Goal: Information Seeking & Learning: Learn about a topic

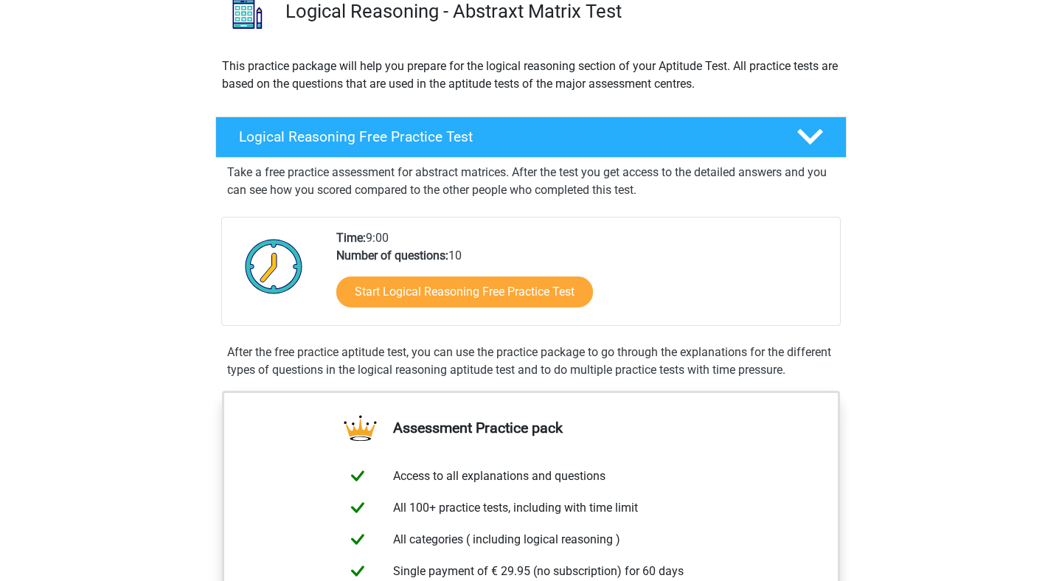
scroll to position [243, 0]
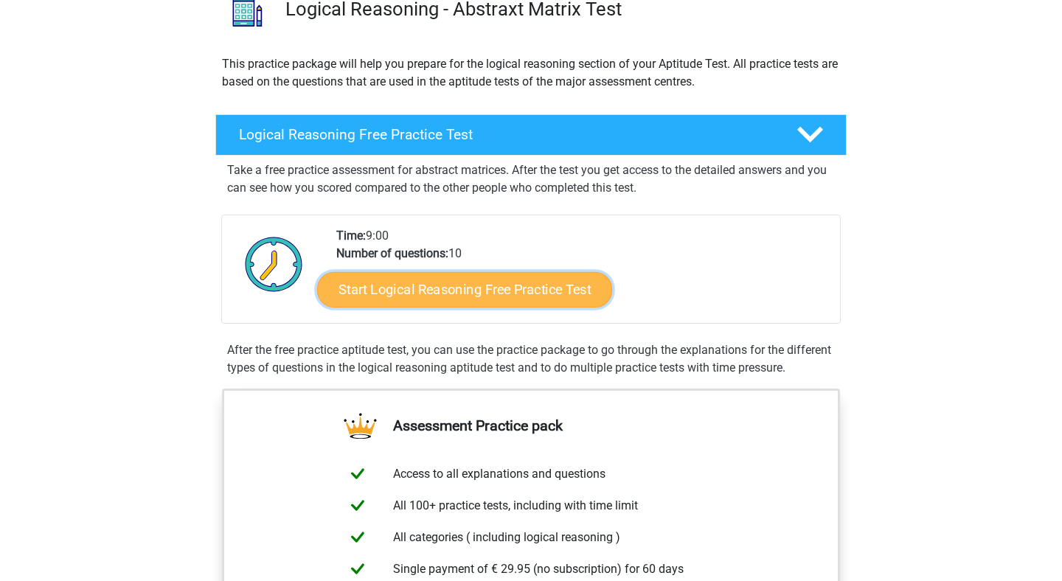
click at [520, 293] on link "Start Logical Reasoning Free Practice Test" at bounding box center [464, 288] width 295 height 35
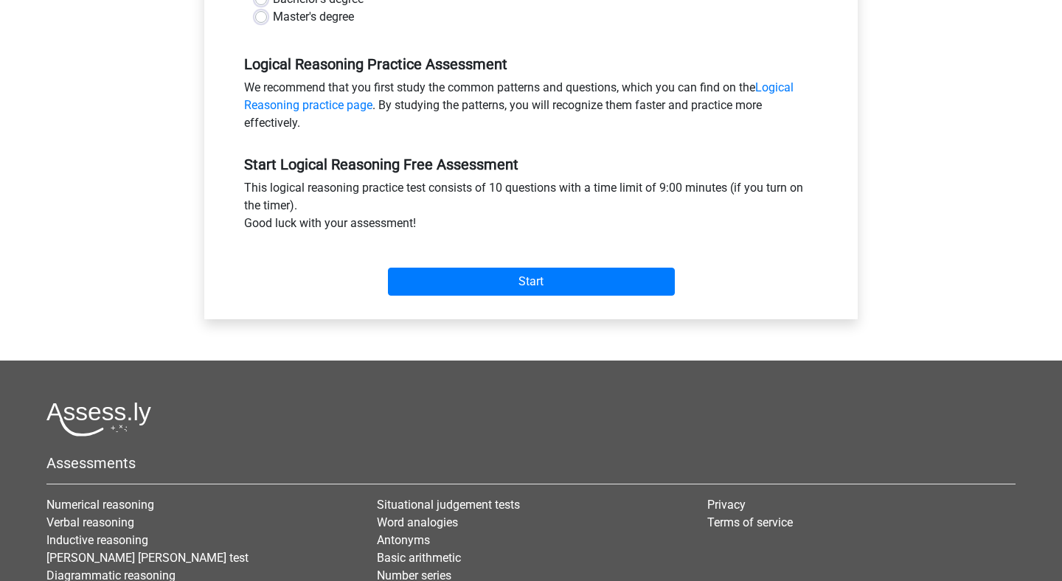
scroll to position [414, 0]
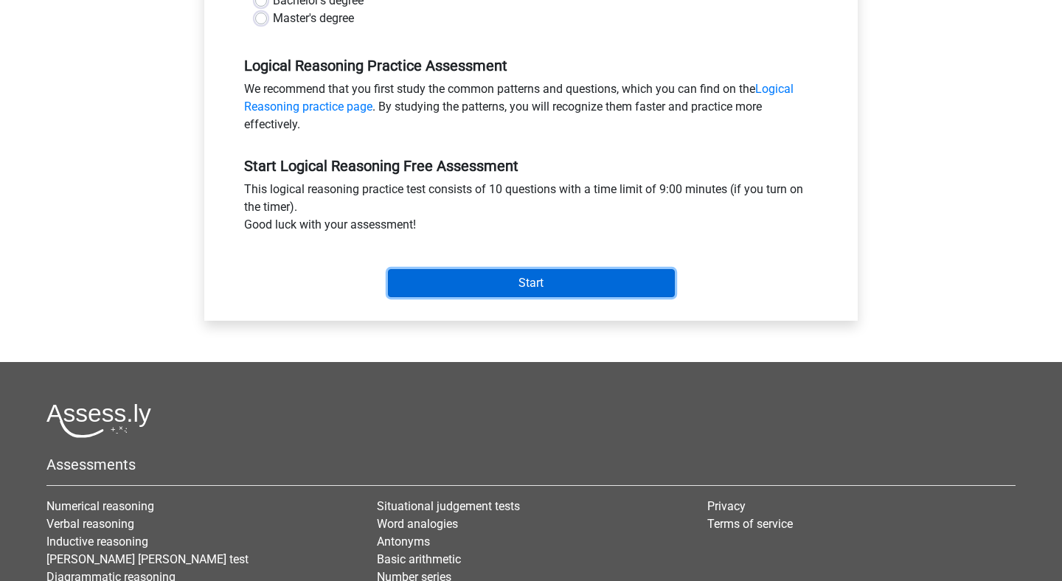
click at [503, 289] on input "Start" at bounding box center [531, 283] width 287 height 28
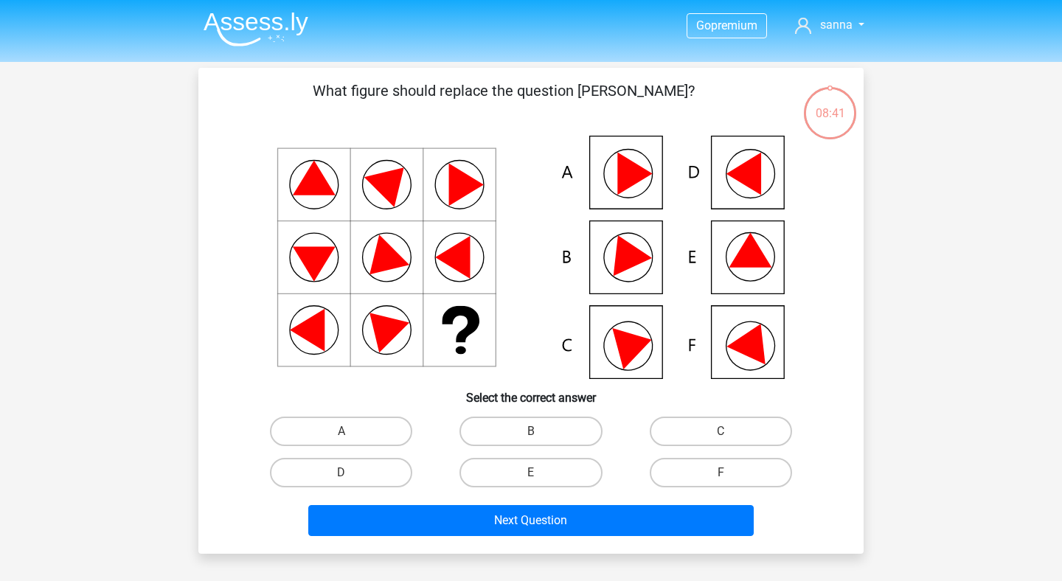
click at [519, 453] on div "E" at bounding box center [530, 472] width 189 height 41
click at [519, 439] on label "B" at bounding box center [530, 431] width 142 height 29
click at [531, 439] on input "B" at bounding box center [536, 436] width 10 height 10
radio input "true"
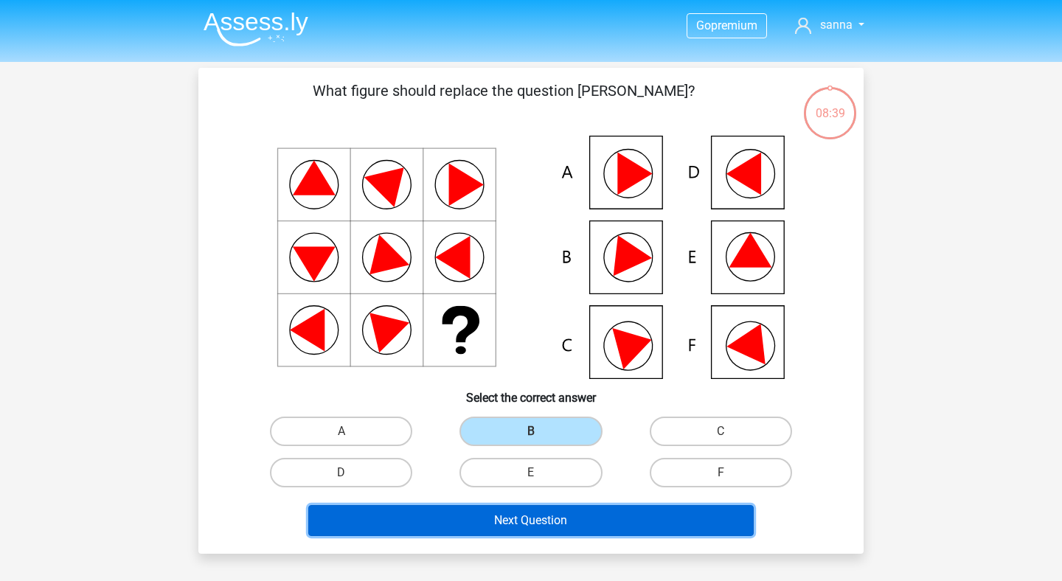
click at [552, 520] on button "Next Question" at bounding box center [531, 520] width 446 height 31
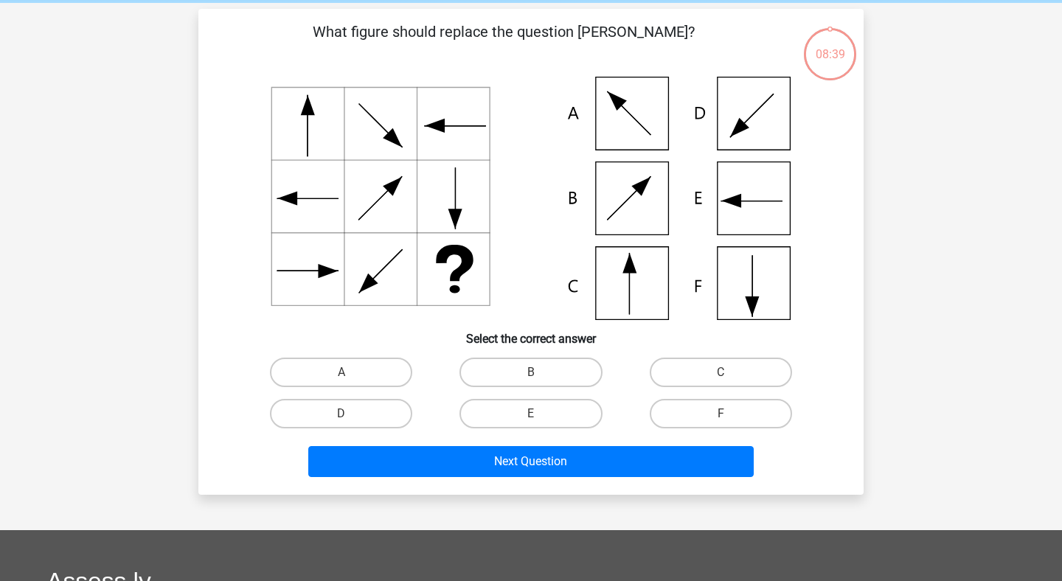
scroll to position [68, 0]
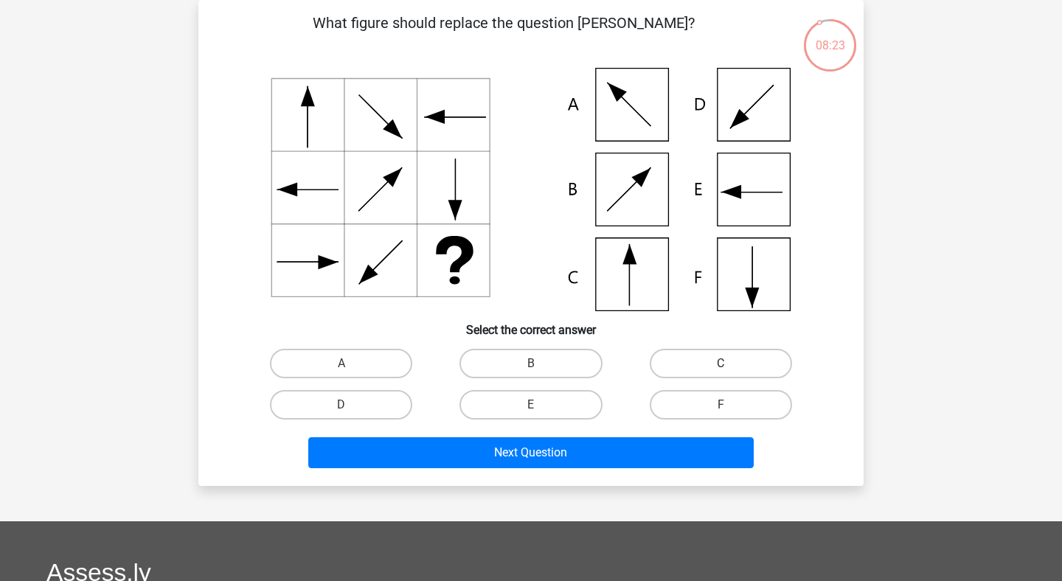
click at [719, 363] on label "C" at bounding box center [720, 363] width 142 height 29
click at [720, 363] on input "C" at bounding box center [725, 368] width 10 height 10
radio input "true"
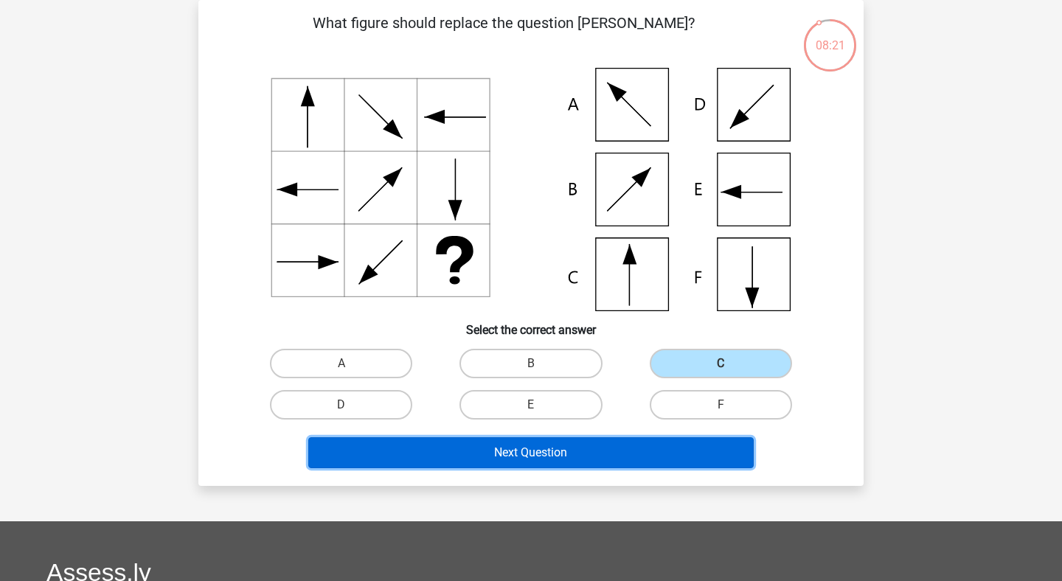
click at [492, 452] on button "Next Question" at bounding box center [531, 452] width 446 height 31
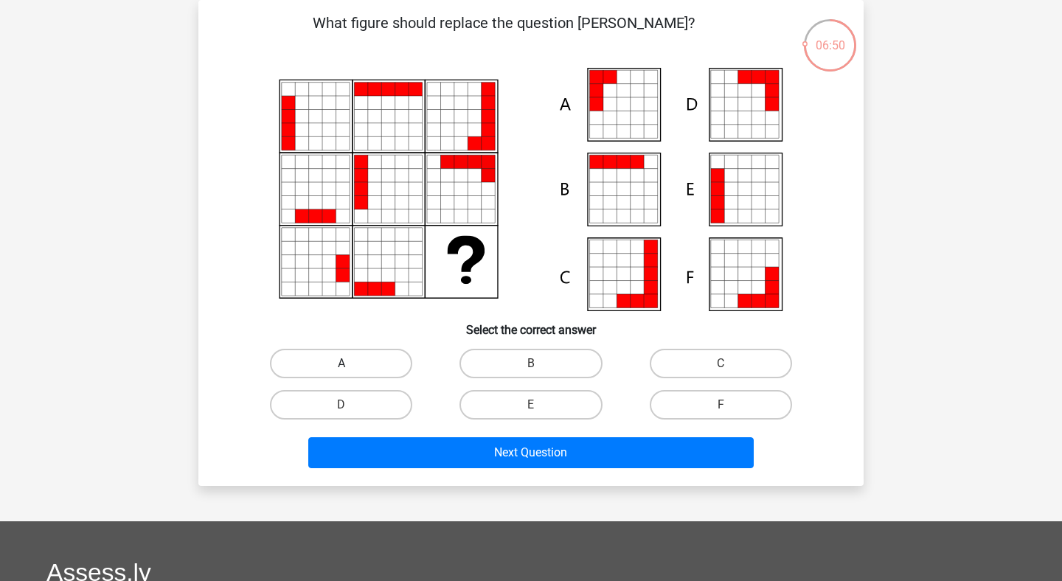
click at [377, 365] on label "A" at bounding box center [341, 363] width 142 height 29
click at [351, 365] on input "A" at bounding box center [346, 368] width 10 height 10
radio input "true"
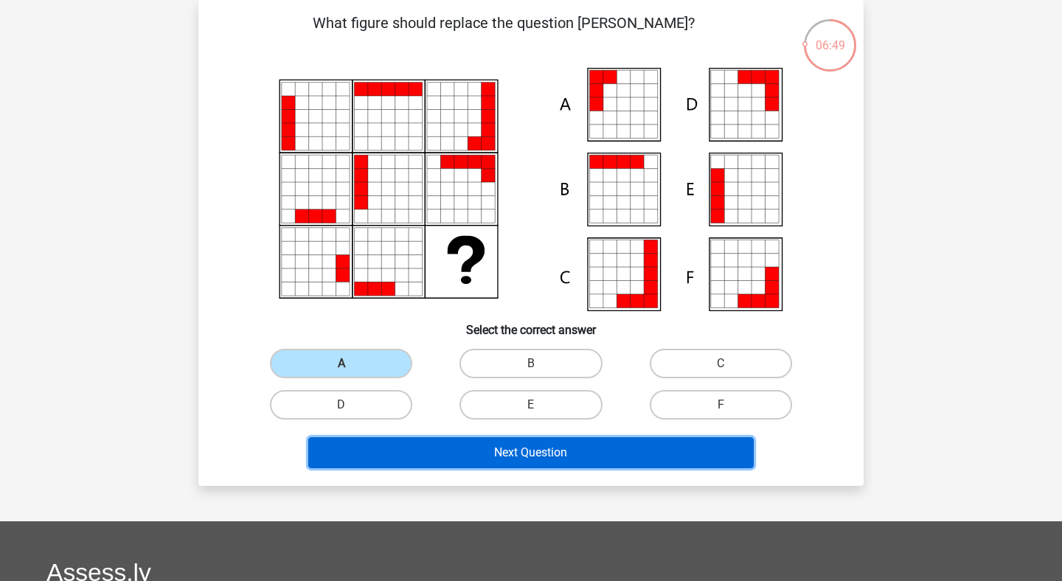
click at [512, 453] on button "Next Question" at bounding box center [531, 452] width 446 height 31
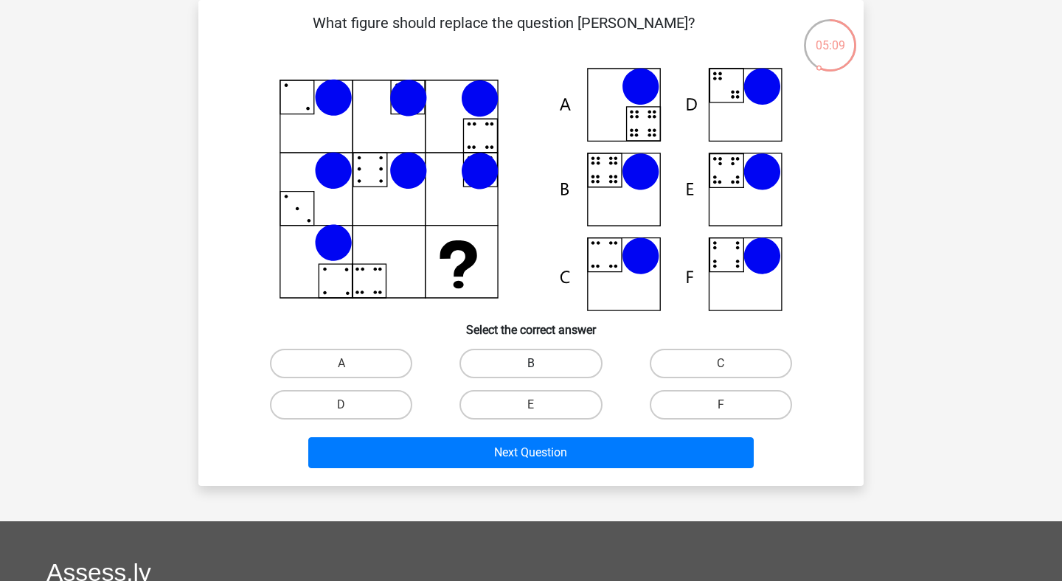
click at [534, 356] on label "B" at bounding box center [530, 363] width 142 height 29
click at [534, 363] on input "B" at bounding box center [536, 368] width 10 height 10
radio input "true"
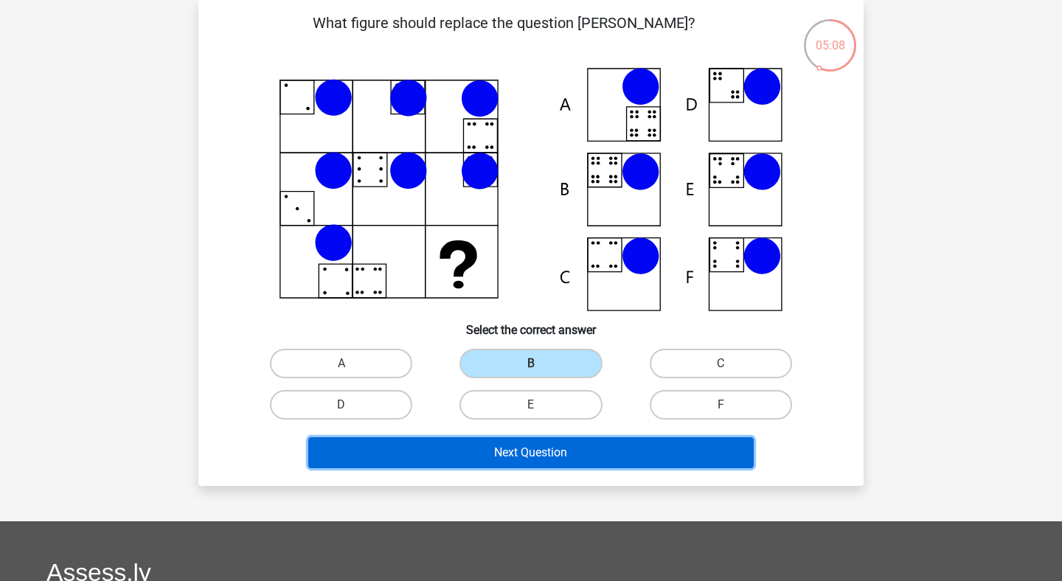
click at [565, 456] on button "Next Question" at bounding box center [531, 452] width 446 height 31
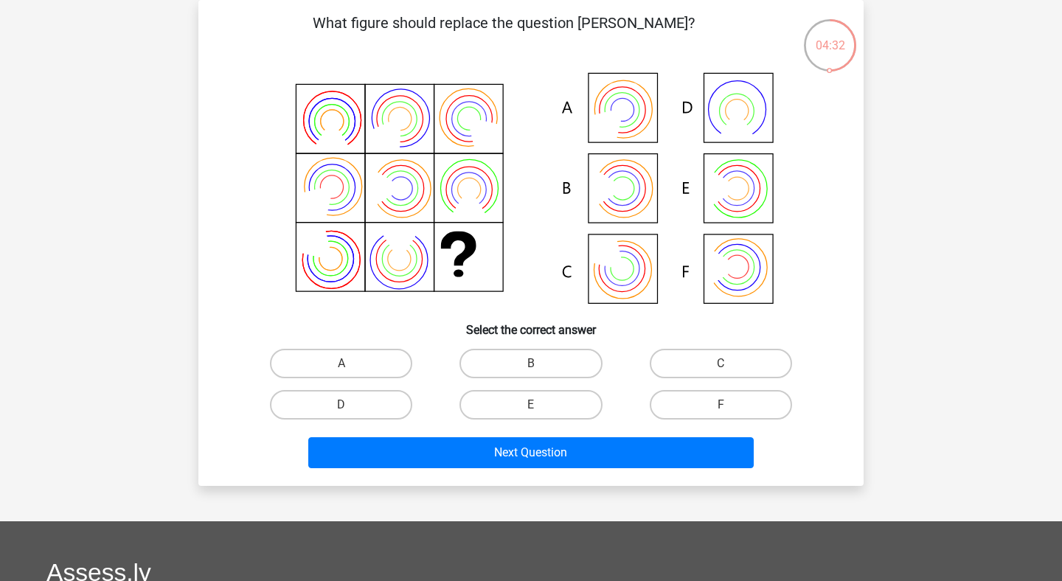
click at [533, 363] on input "B" at bounding box center [536, 368] width 10 height 10
radio input "true"
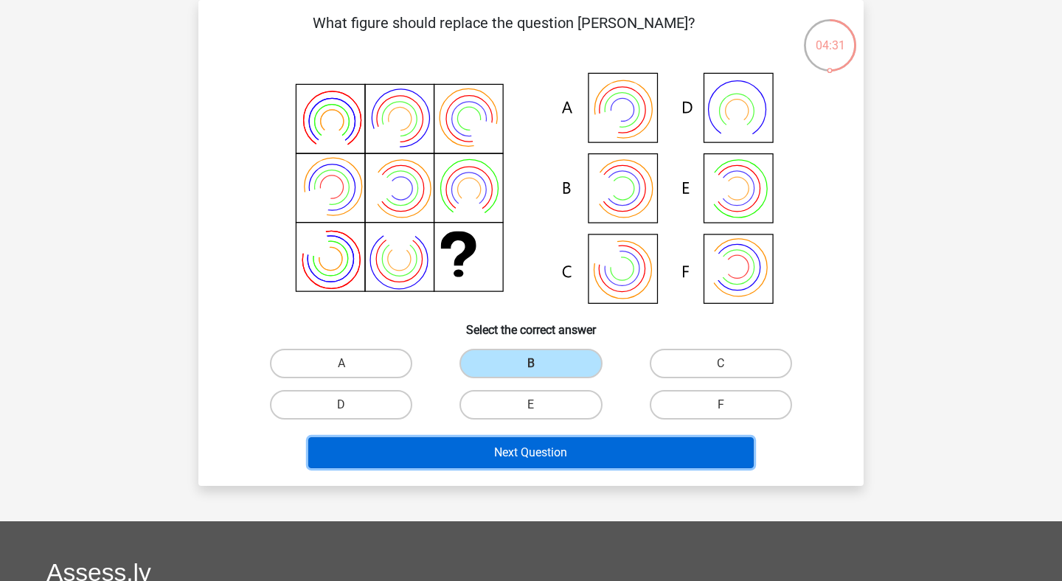
click at [535, 447] on button "Next Question" at bounding box center [531, 452] width 446 height 31
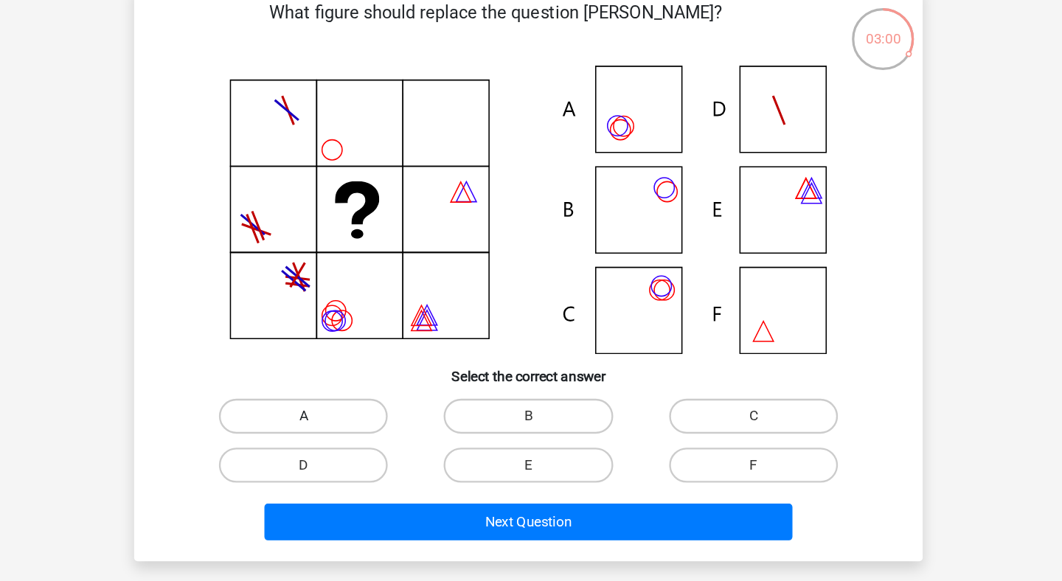
click at [366, 361] on label "A" at bounding box center [341, 363] width 142 height 29
click at [351, 363] on input "A" at bounding box center [346, 368] width 10 height 10
radio input "true"
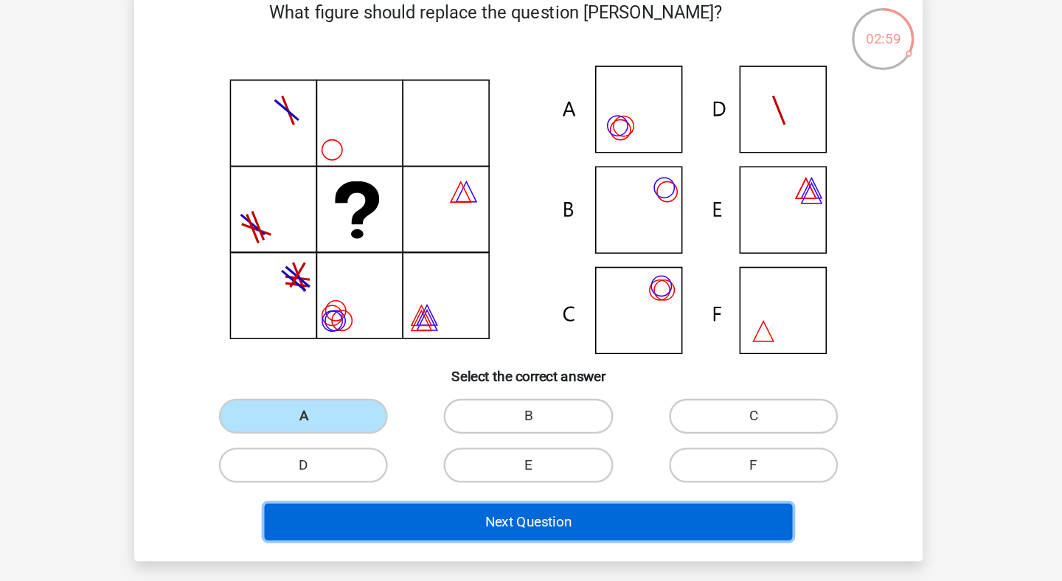
click at [473, 447] on button "Next Question" at bounding box center [531, 452] width 446 height 31
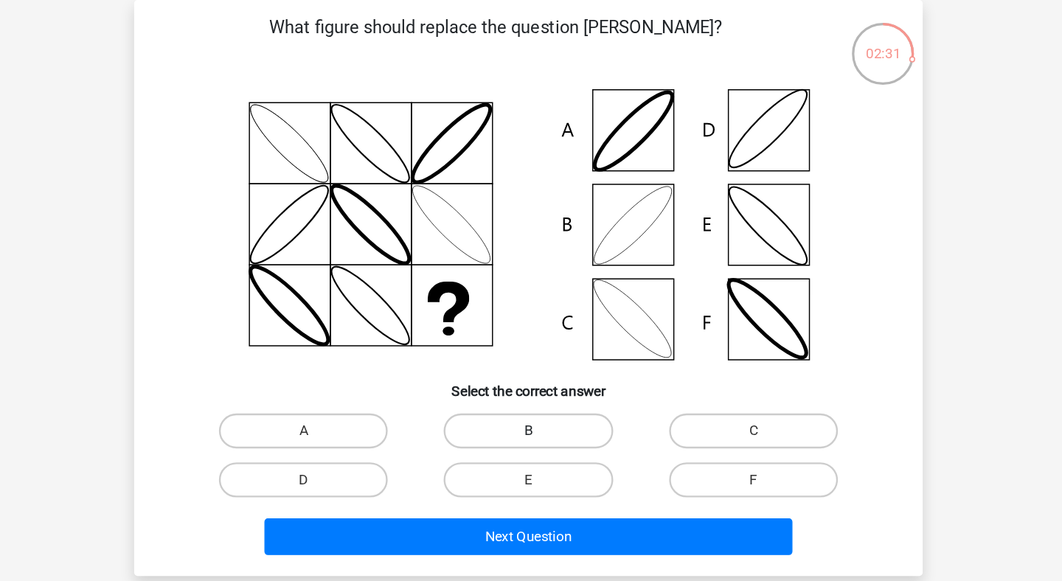
click at [546, 369] on label "B" at bounding box center [530, 363] width 142 height 29
click at [540, 369] on input "B" at bounding box center [536, 368] width 10 height 10
radio input "true"
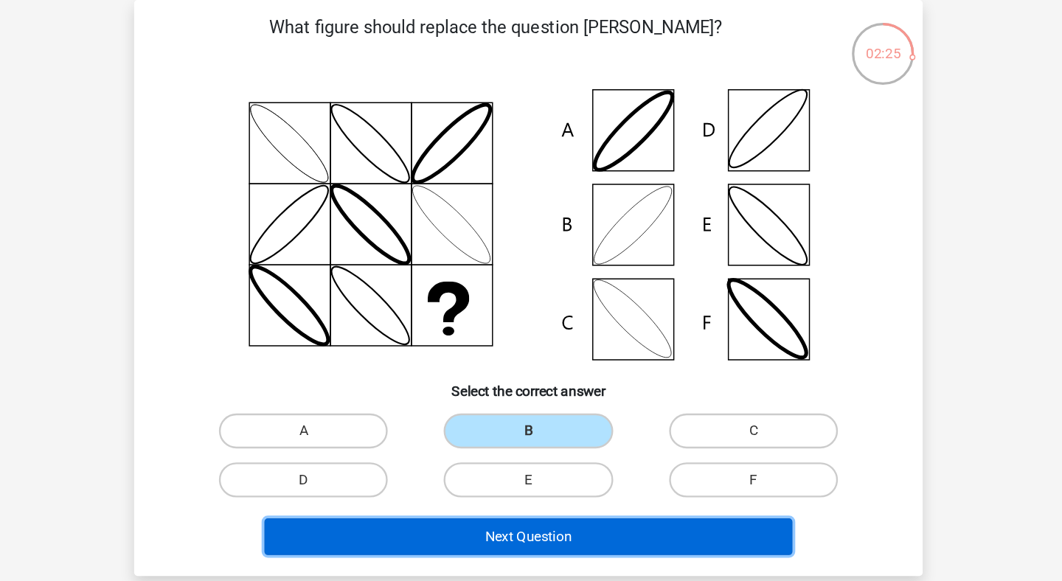
click at [546, 439] on button "Next Question" at bounding box center [531, 452] width 446 height 31
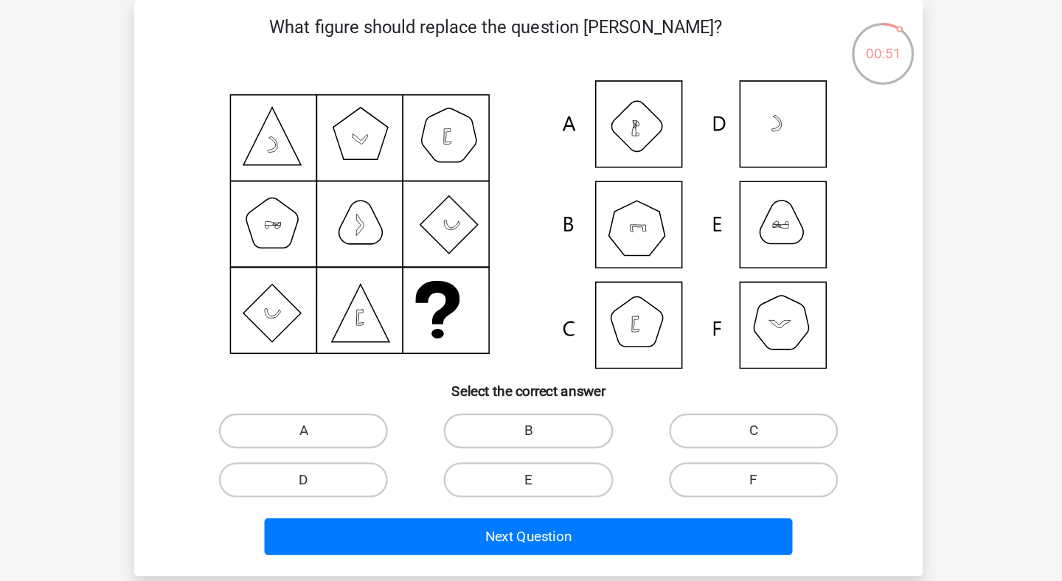
click at [532, 364] on input "B" at bounding box center [536, 368] width 10 height 10
radio input "true"
click at [541, 470] on div "Next Question" at bounding box center [530, 455] width 569 height 37
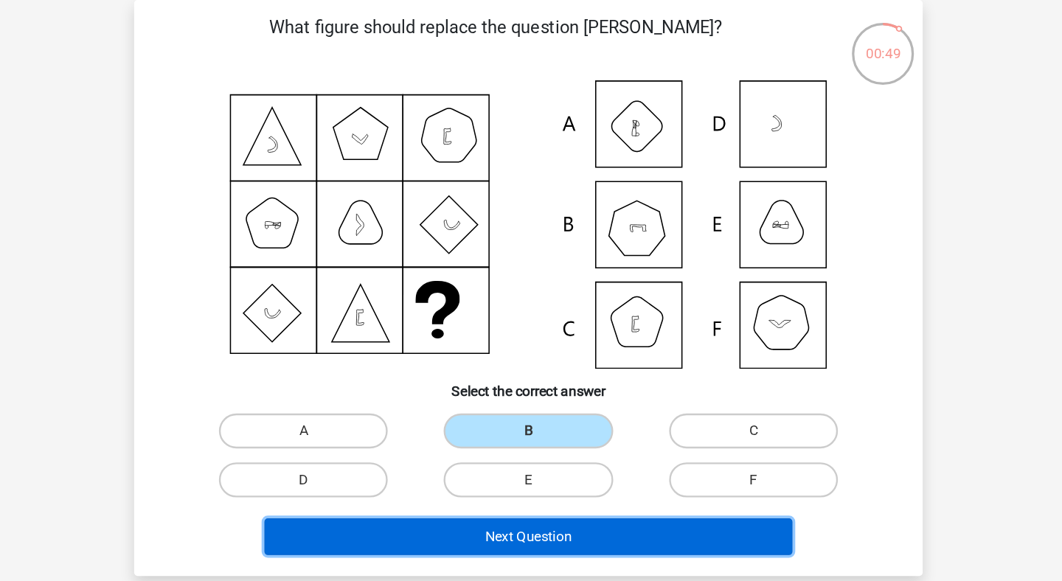
click at [542, 459] on button "Next Question" at bounding box center [531, 452] width 446 height 31
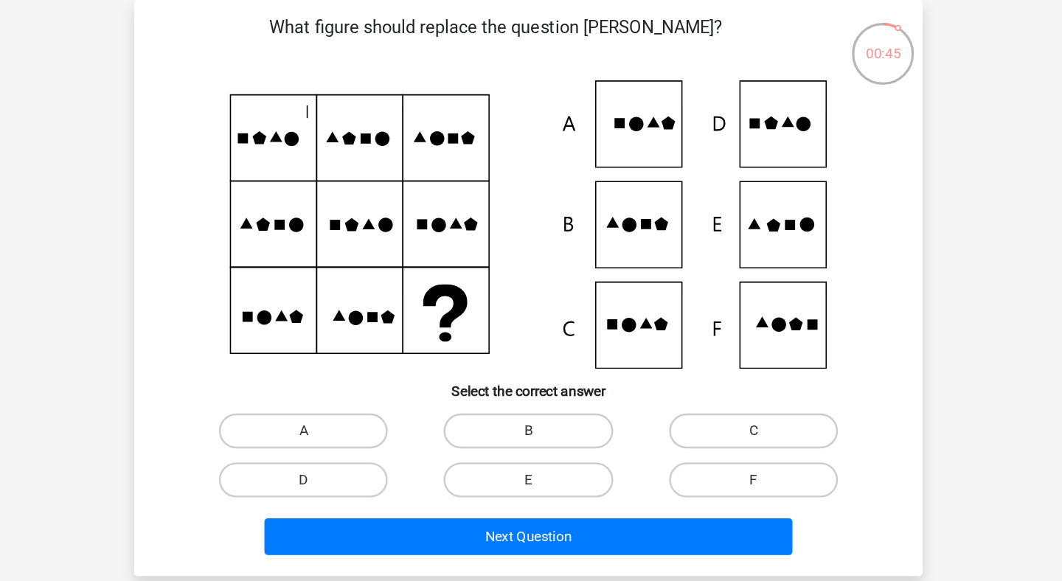
scroll to position [0, 0]
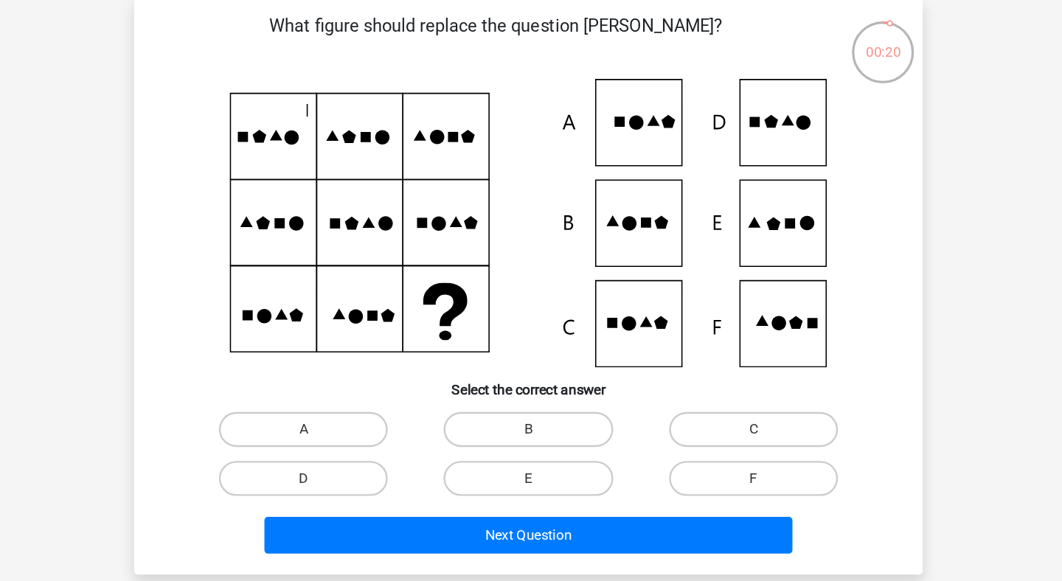
click at [745, 195] on icon at bounding box center [531, 257] width 594 height 243
click at [400, 469] on label "D" at bounding box center [341, 472] width 142 height 29
click at [351, 473] on input "D" at bounding box center [346, 478] width 10 height 10
radio input "true"
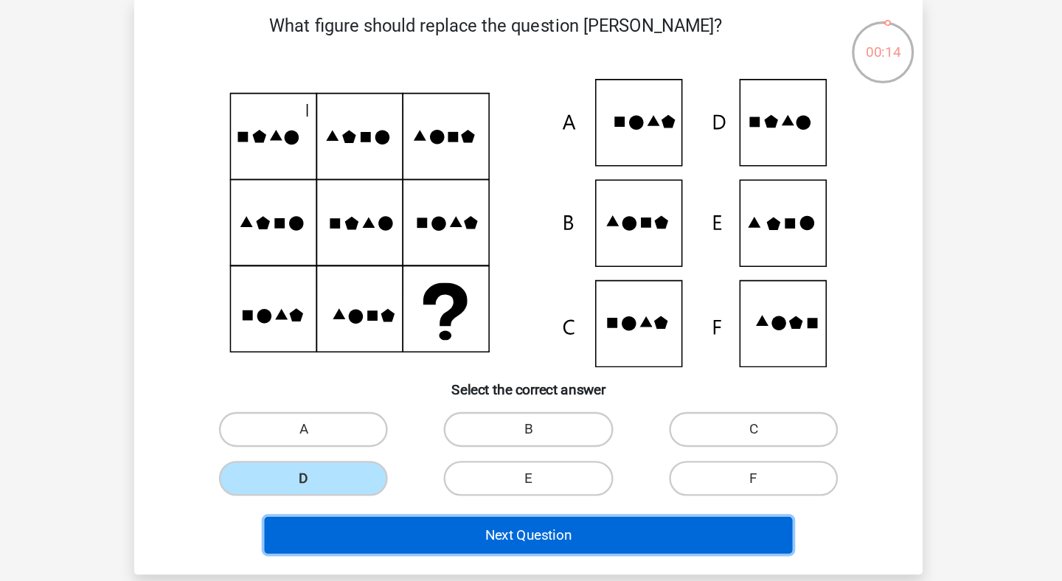
click at [517, 519] on button "Next Question" at bounding box center [531, 520] width 446 height 31
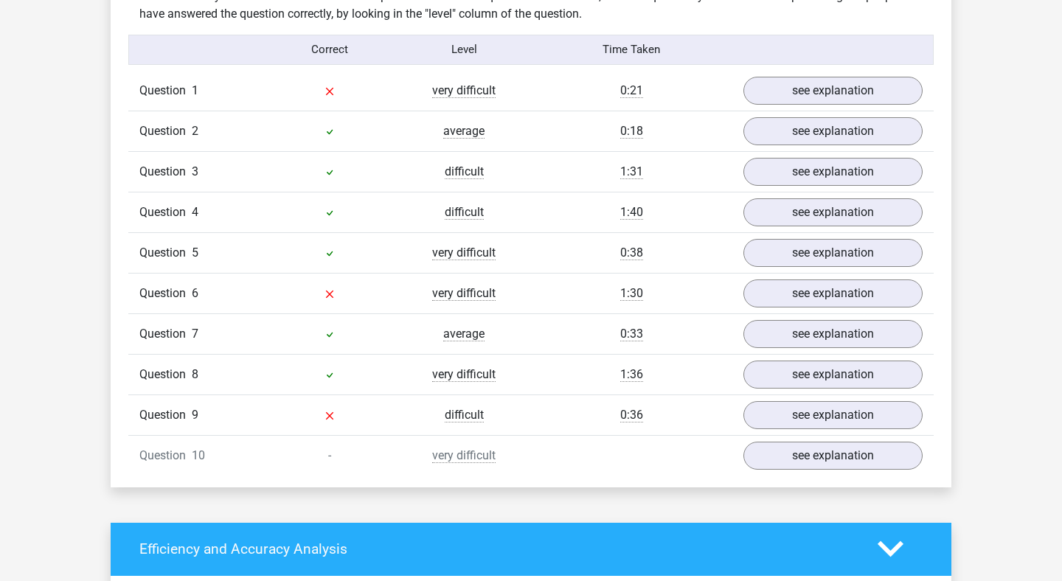
scroll to position [1176, 0]
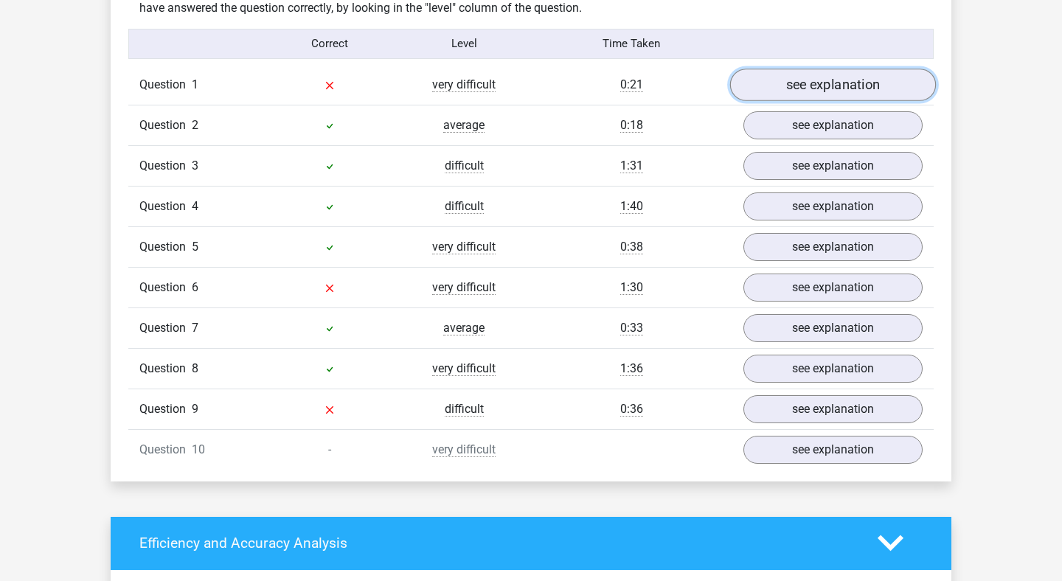
click at [816, 89] on link "see explanation" at bounding box center [833, 85] width 206 height 32
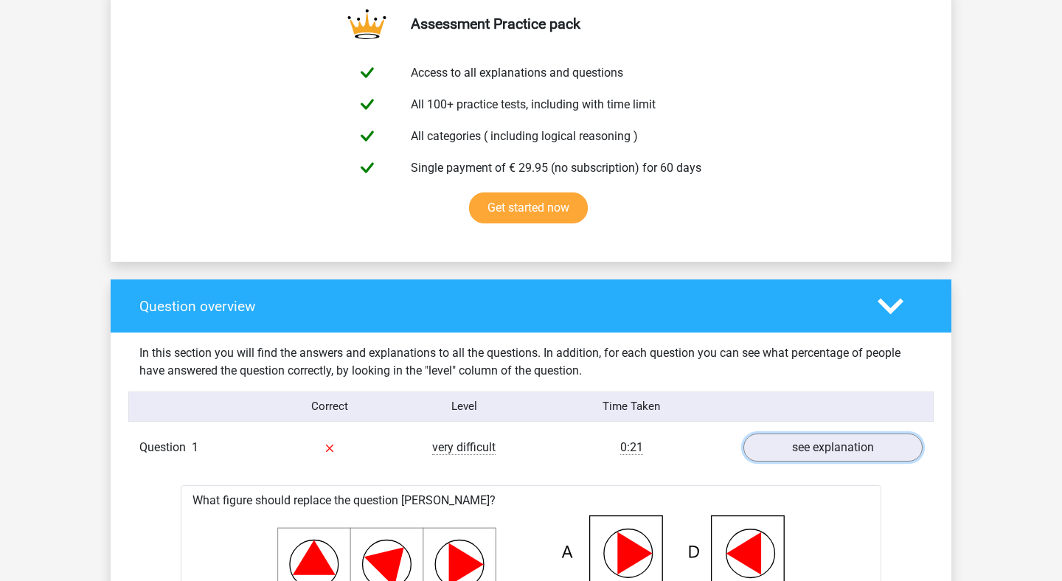
scroll to position [887, 0]
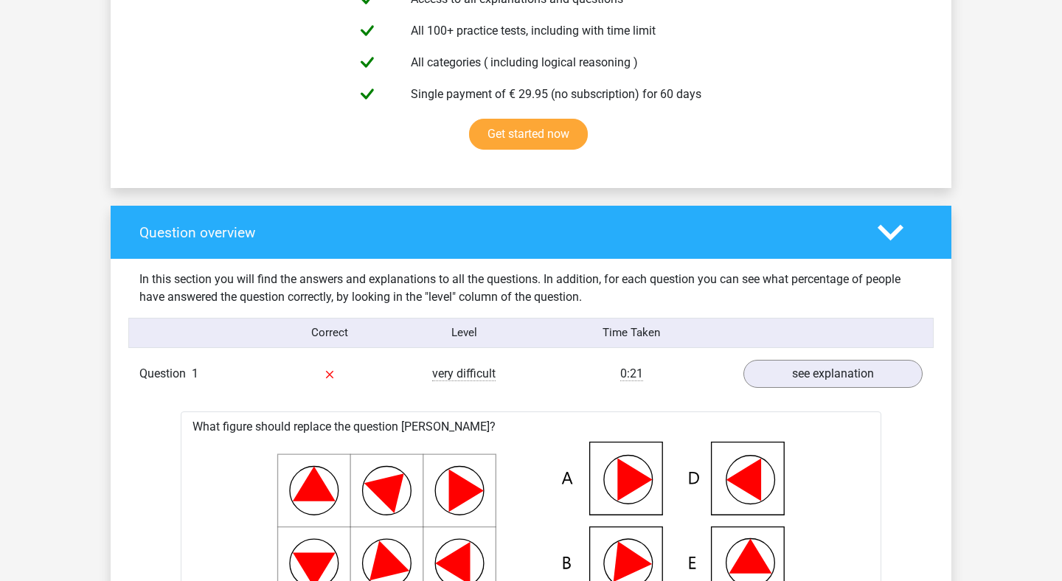
click at [890, 233] on icon at bounding box center [890, 233] width 26 height 26
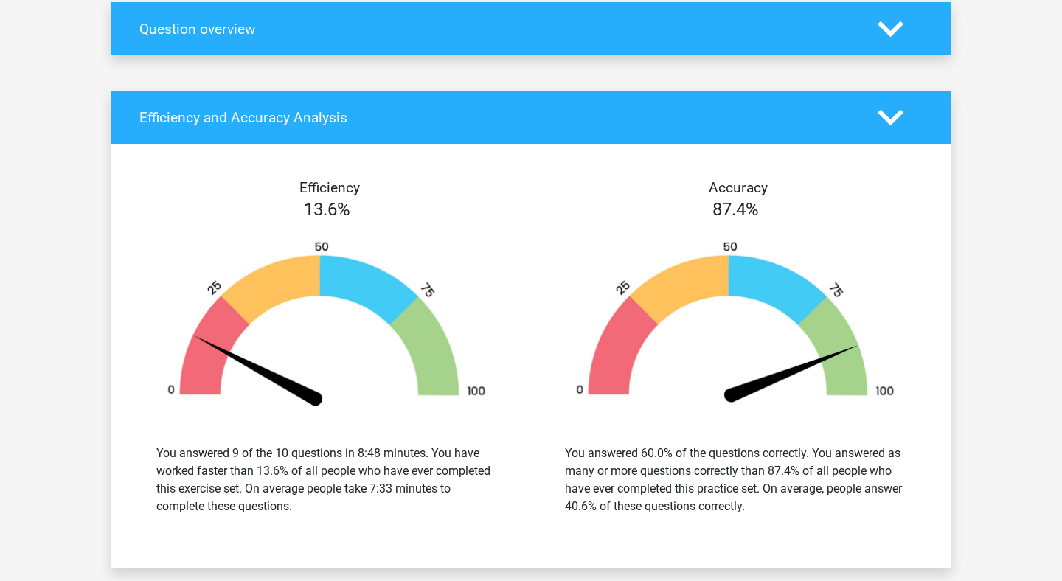
scroll to position [1073, 0]
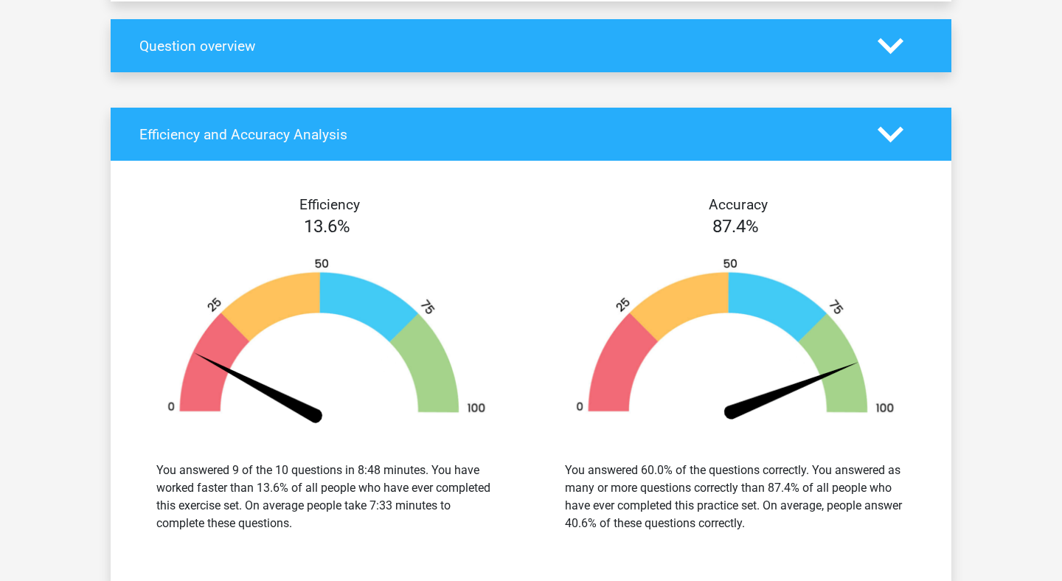
click at [677, 42] on h4 "Question overview" at bounding box center [497, 46] width 716 height 17
click at [891, 43] on icon at bounding box center [890, 46] width 26 height 26
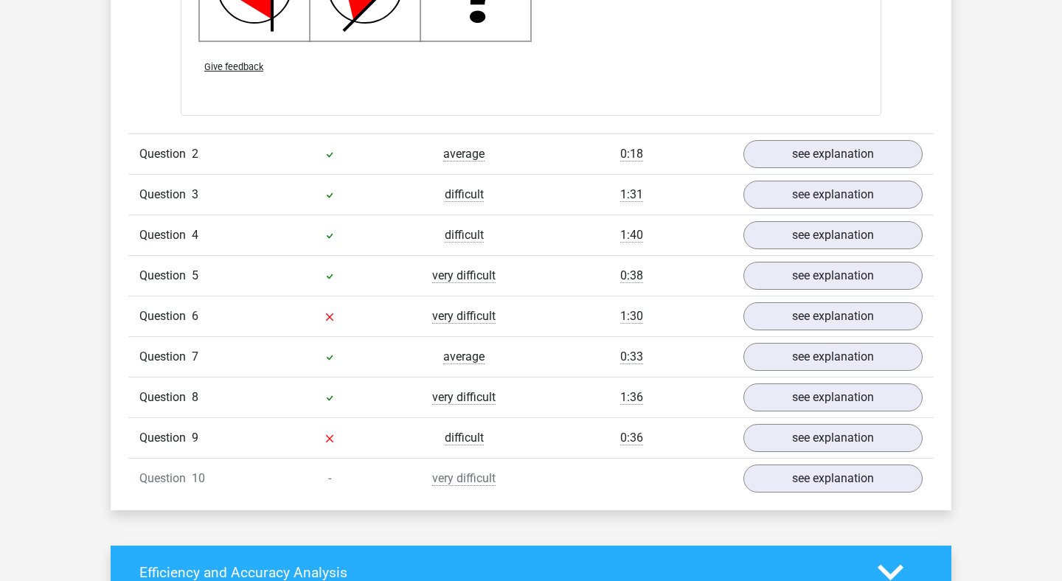
scroll to position [2088, 0]
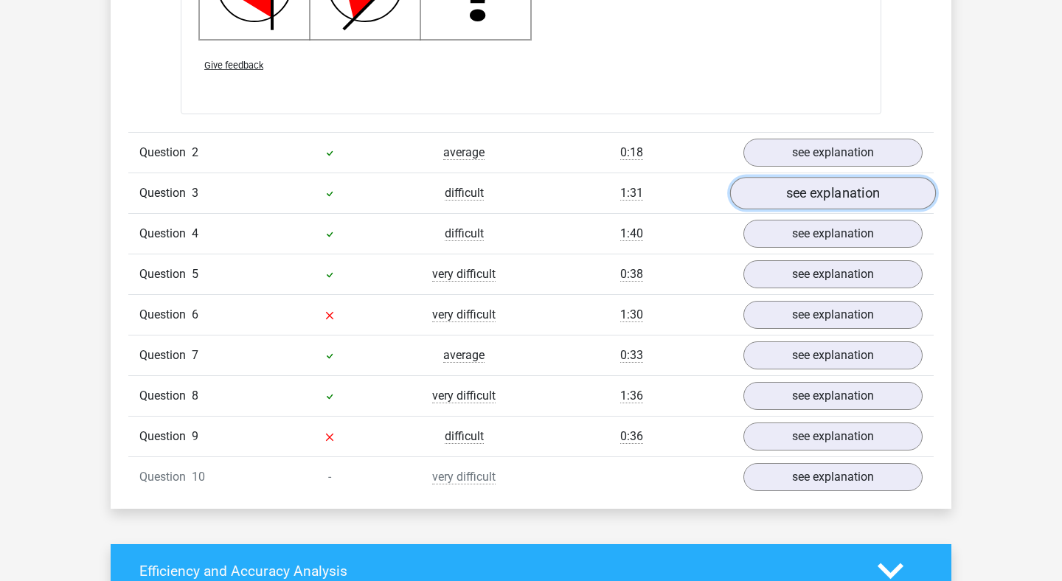
click at [782, 202] on link "see explanation" at bounding box center [833, 193] width 206 height 32
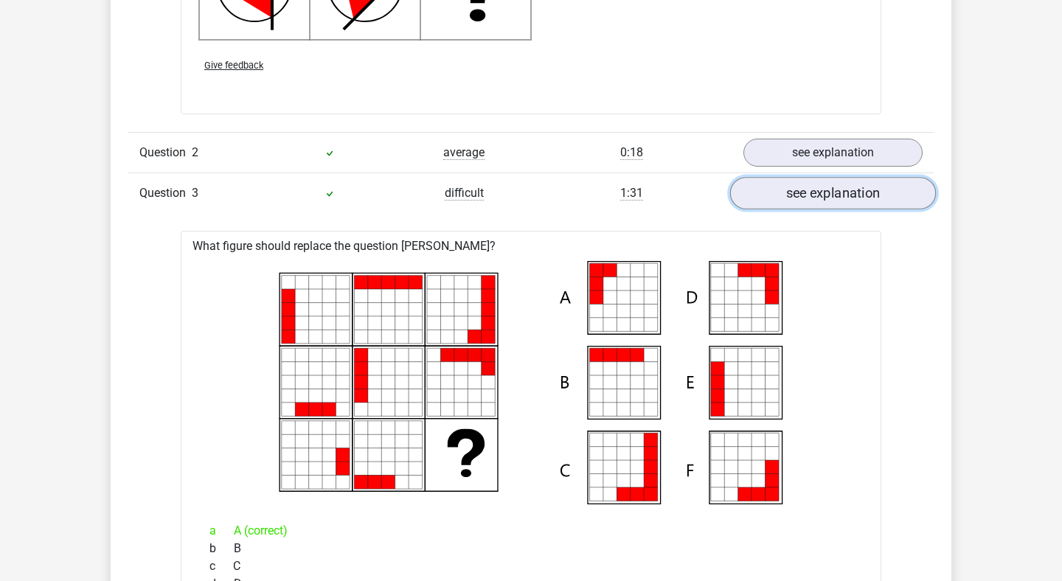
click at [782, 203] on link "see explanation" at bounding box center [833, 193] width 206 height 32
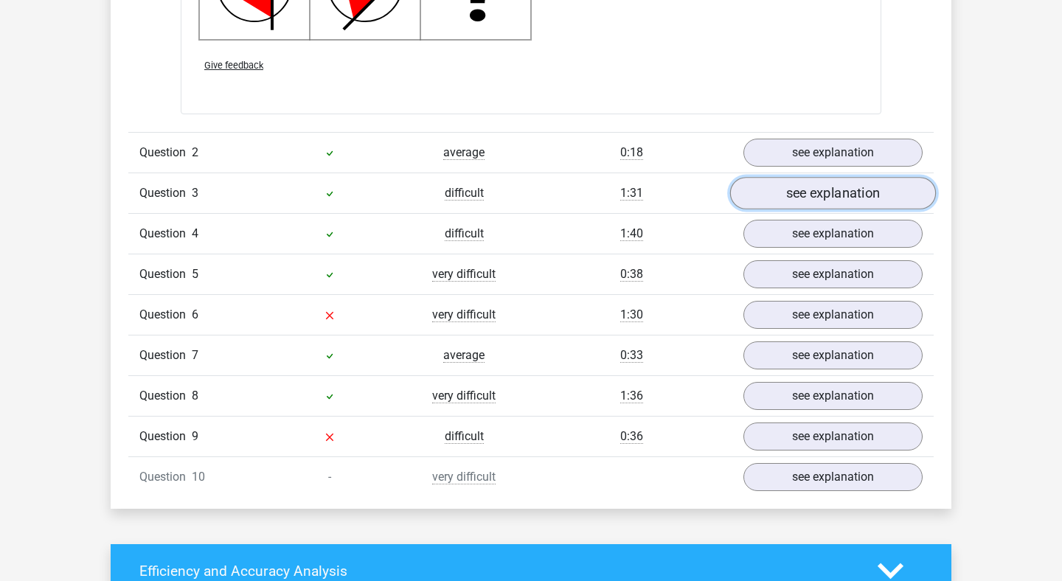
click at [789, 203] on link "see explanation" at bounding box center [833, 193] width 206 height 32
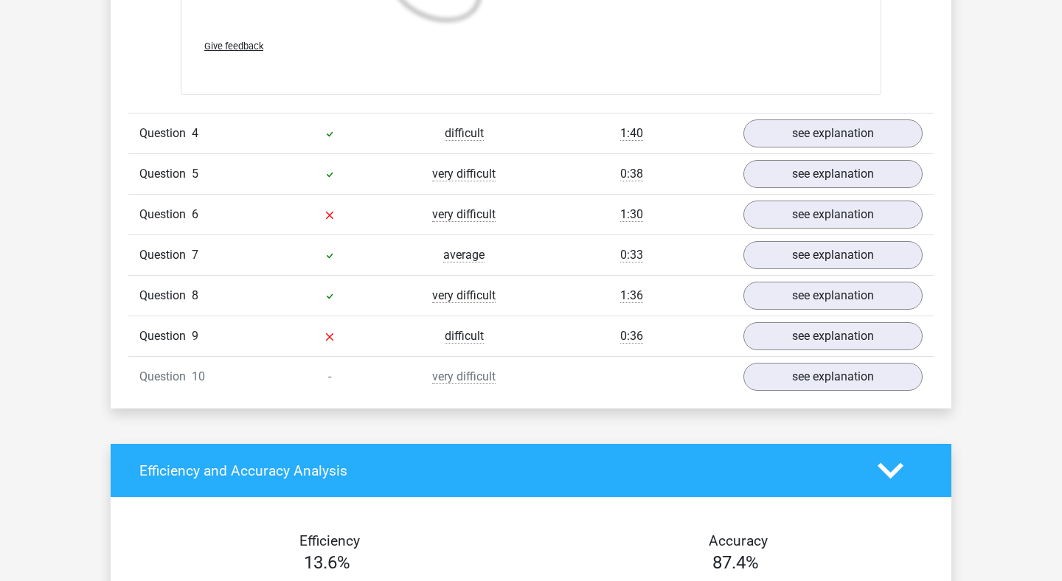
scroll to position [3219, 0]
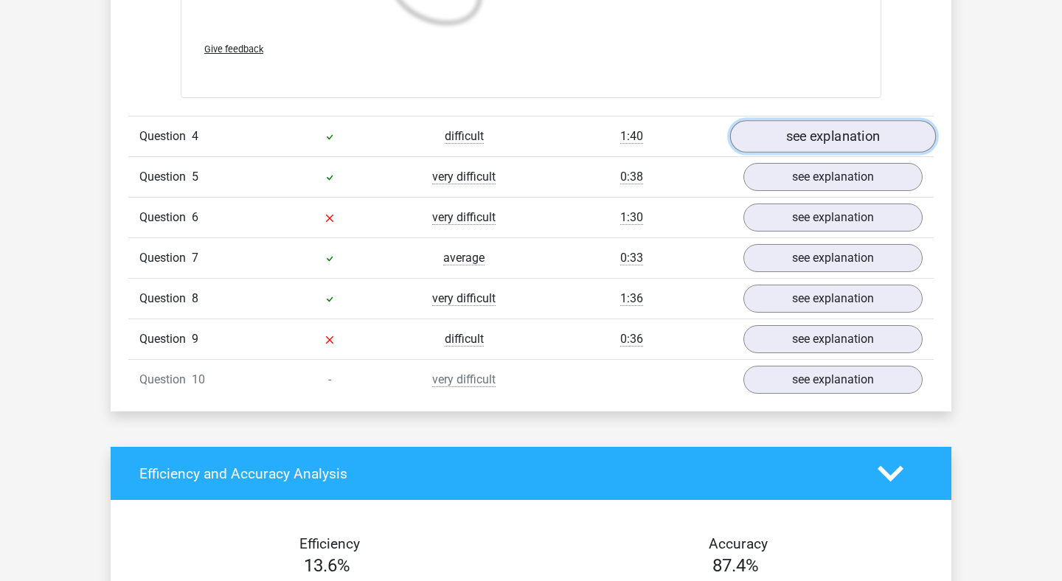
click at [798, 136] on link "see explanation" at bounding box center [833, 136] width 206 height 32
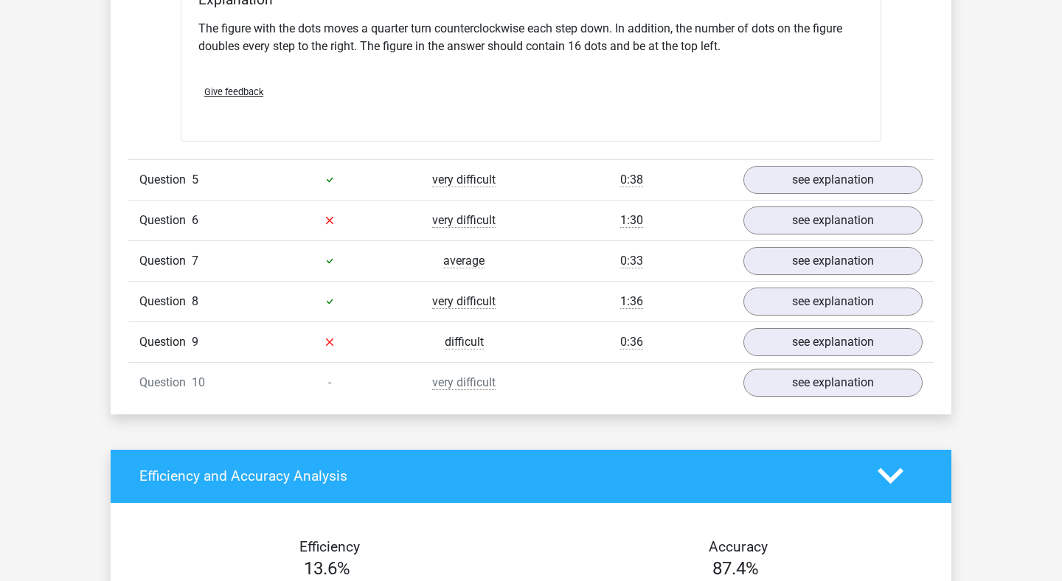
scroll to position [3816, 0]
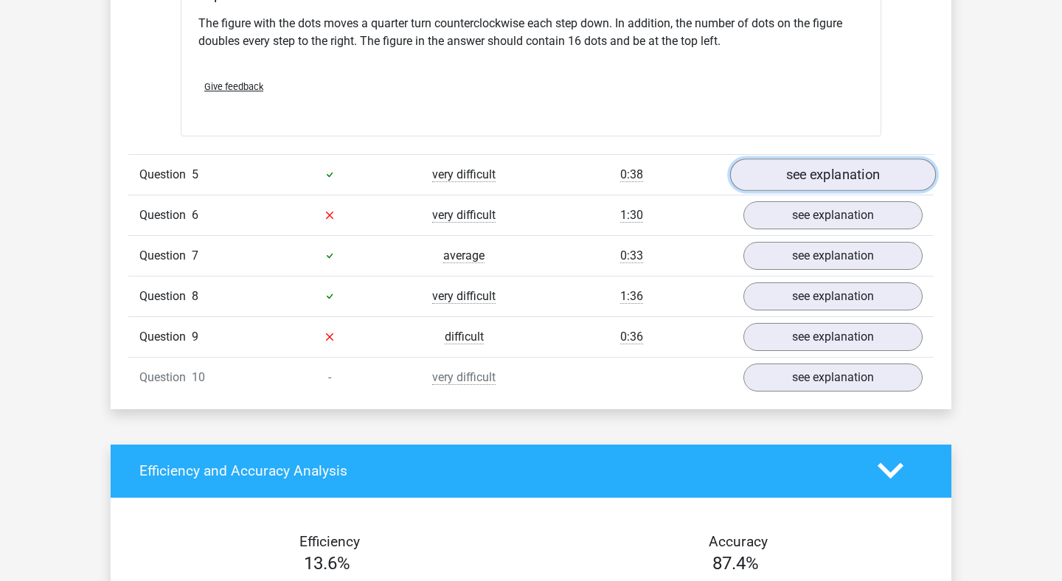
click at [819, 168] on link "see explanation" at bounding box center [833, 174] width 206 height 32
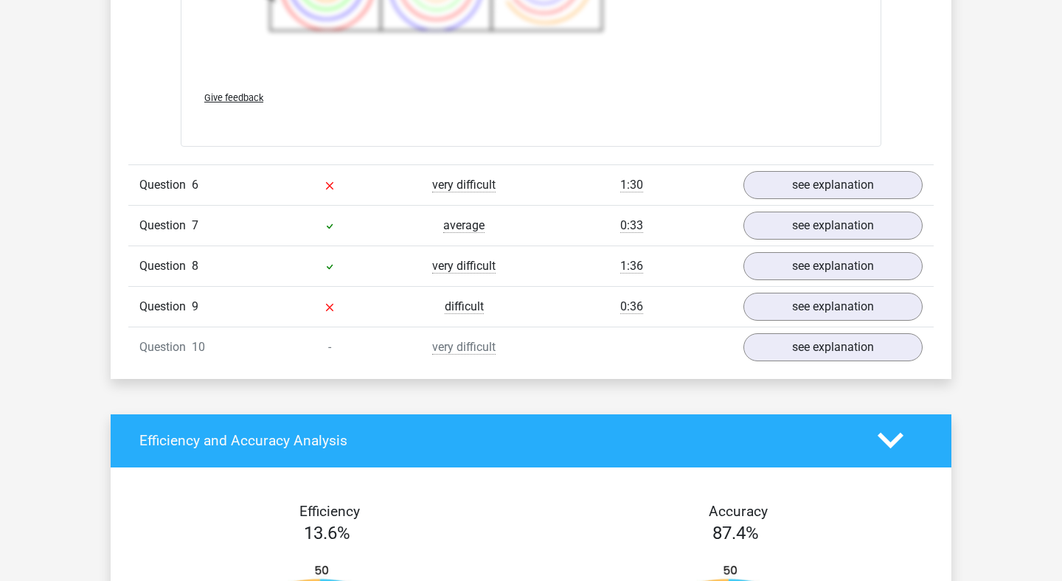
scroll to position [4838, 0]
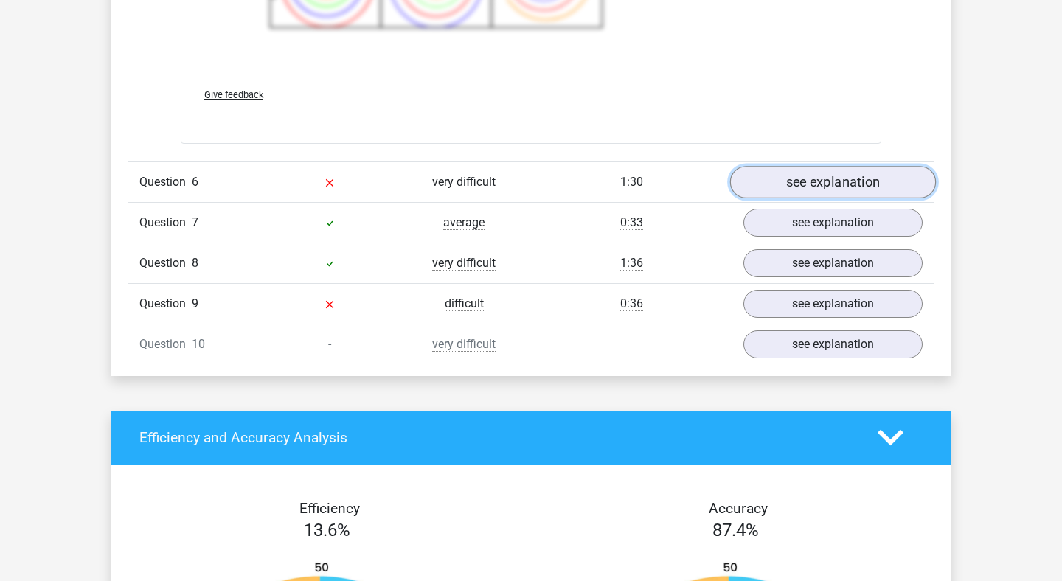
click at [820, 179] on link "see explanation" at bounding box center [833, 182] width 206 height 32
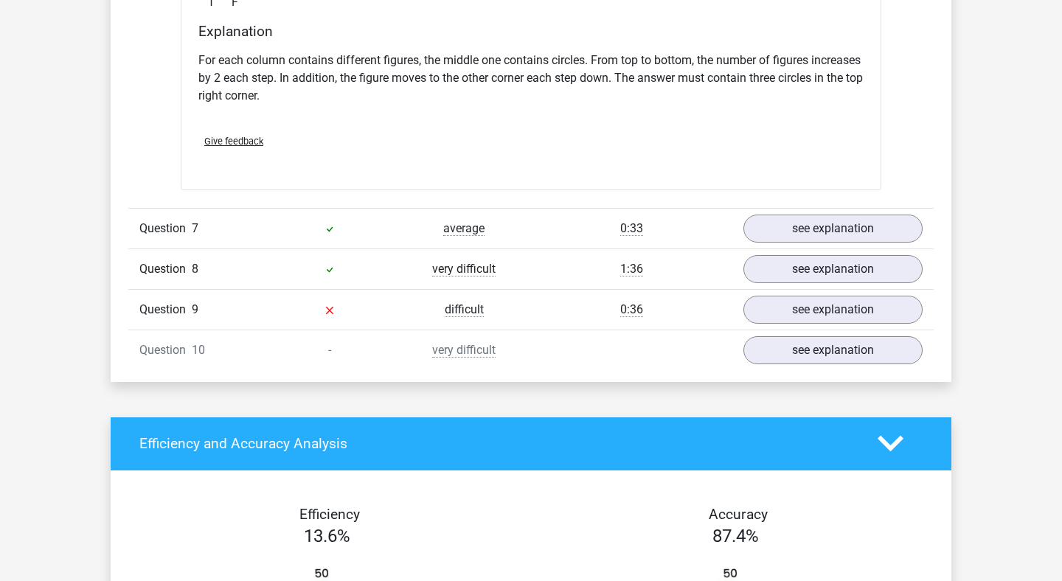
scroll to position [5451, 0]
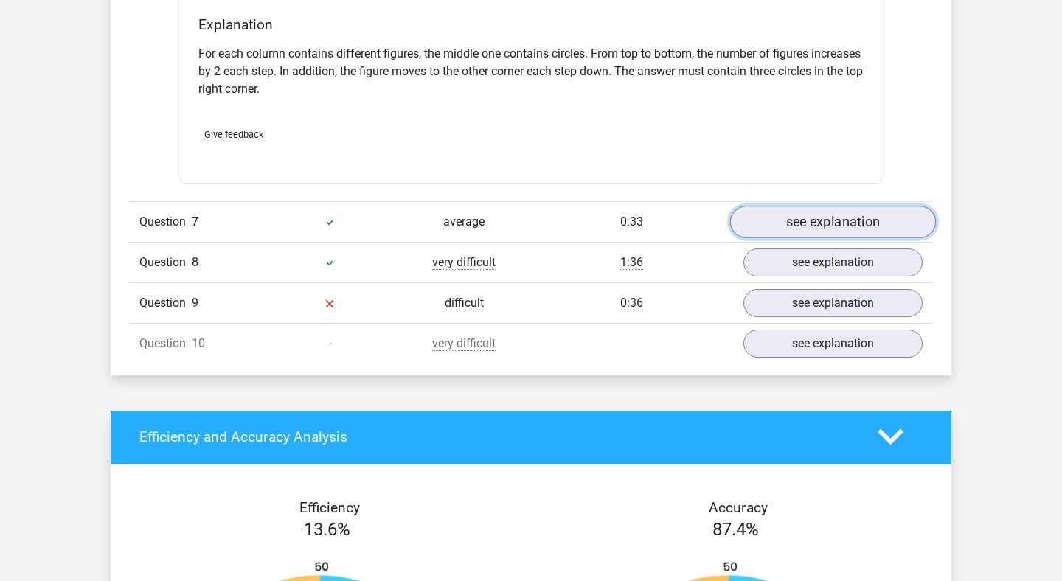
click at [832, 226] on link "see explanation" at bounding box center [833, 222] width 206 height 32
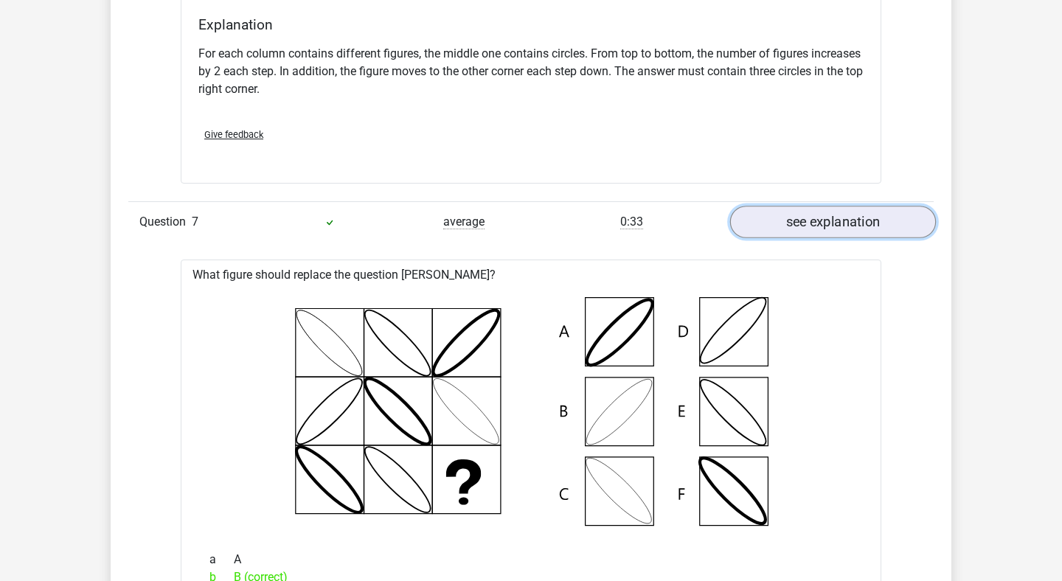
click at [832, 226] on link "see explanation" at bounding box center [833, 222] width 206 height 32
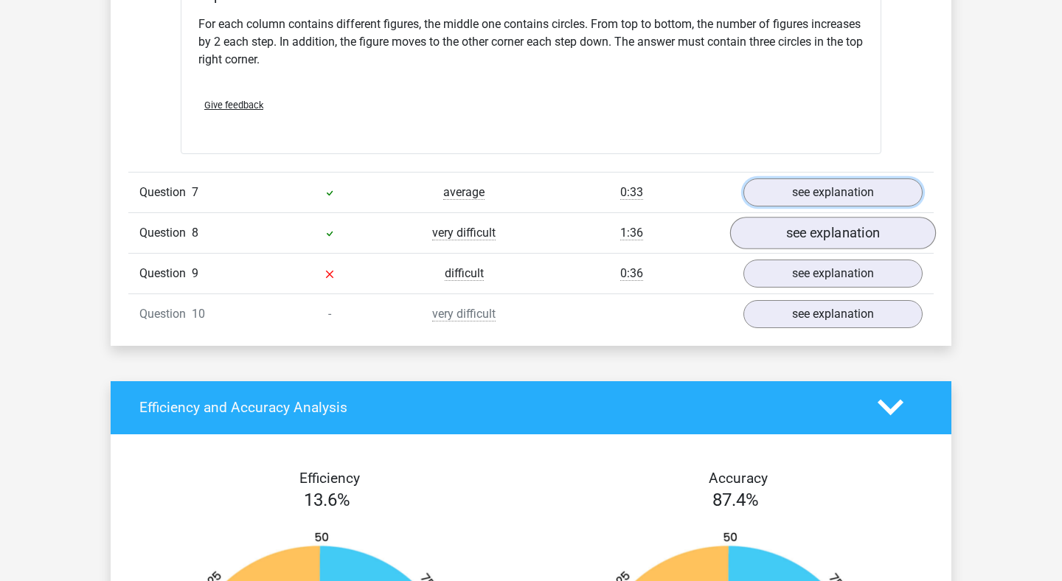
scroll to position [5482, 0]
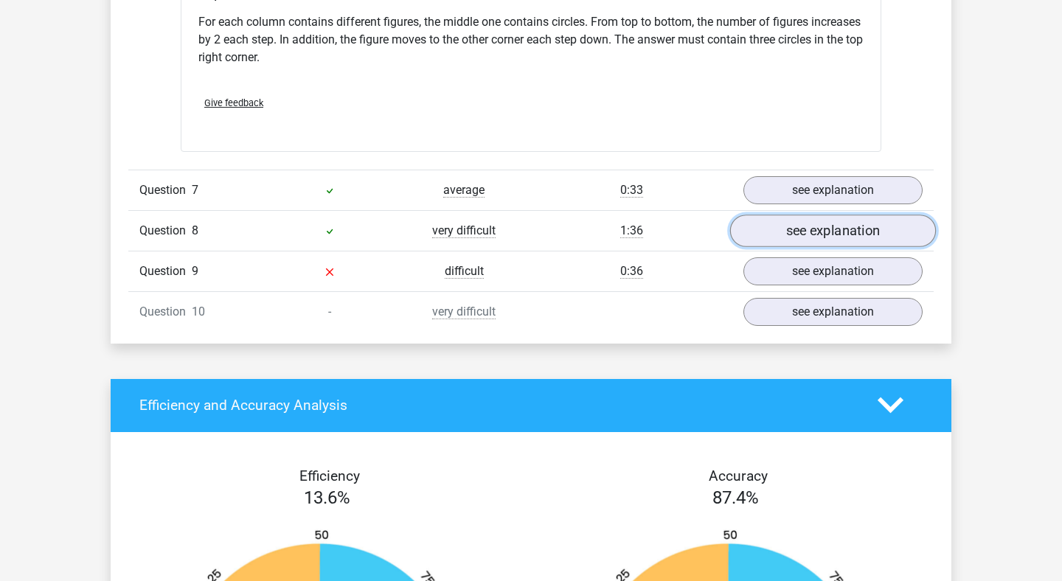
click at [829, 229] on link "see explanation" at bounding box center [833, 231] width 206 height 32
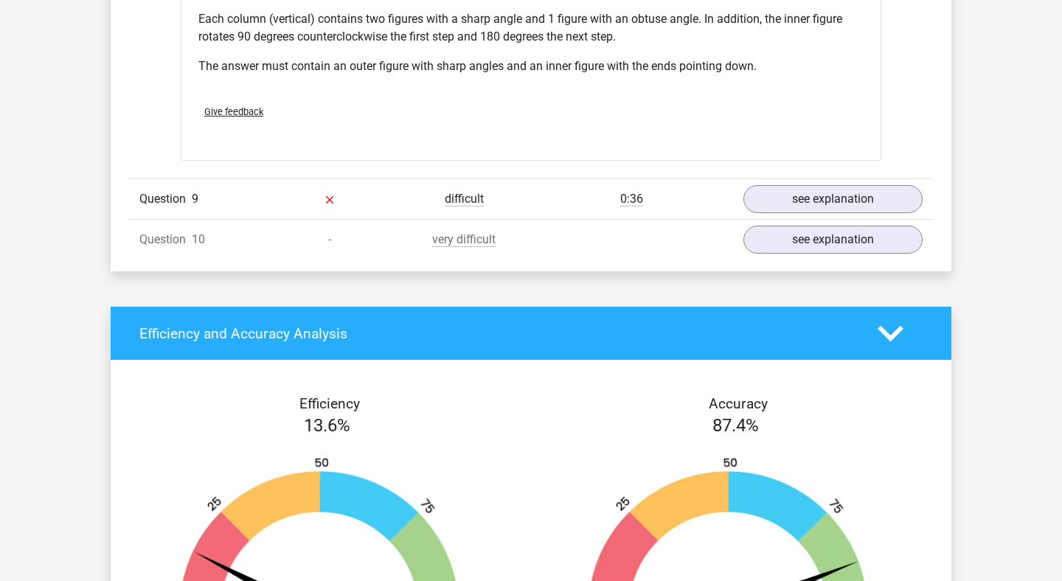
scroll to position [6182, 0]
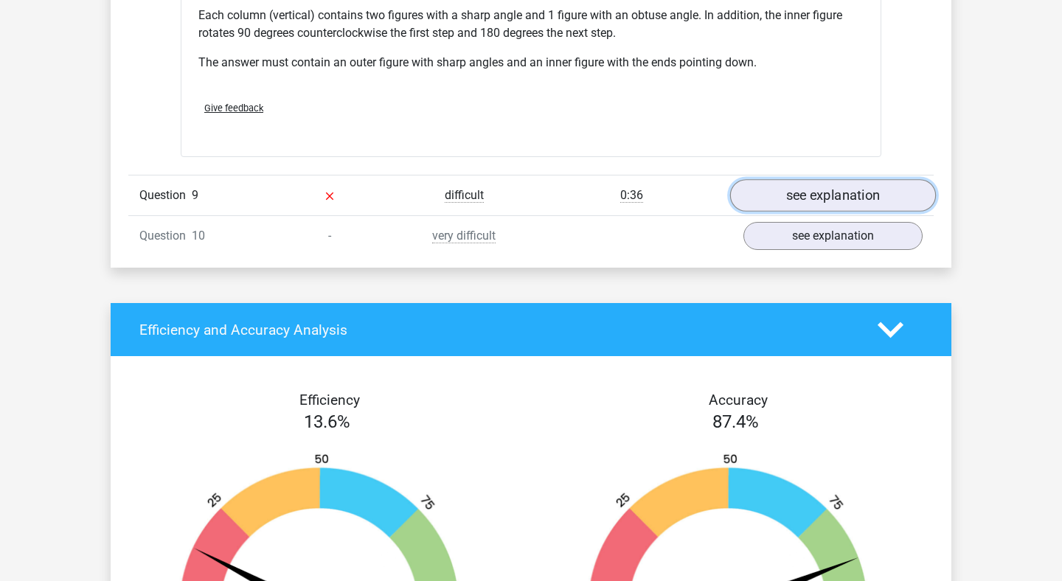
click at [781, 200] on link "see explanation" at bounding box center [833, 195] width 206 height 32
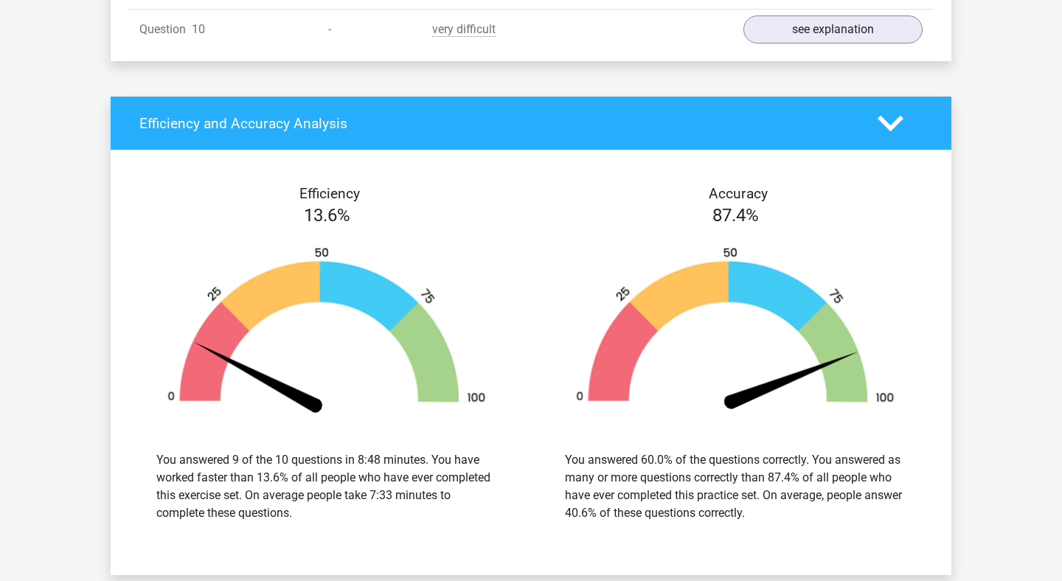
scroll to position [7381, 0]
